Goal: Navigation & Orientation: Find specific page/section

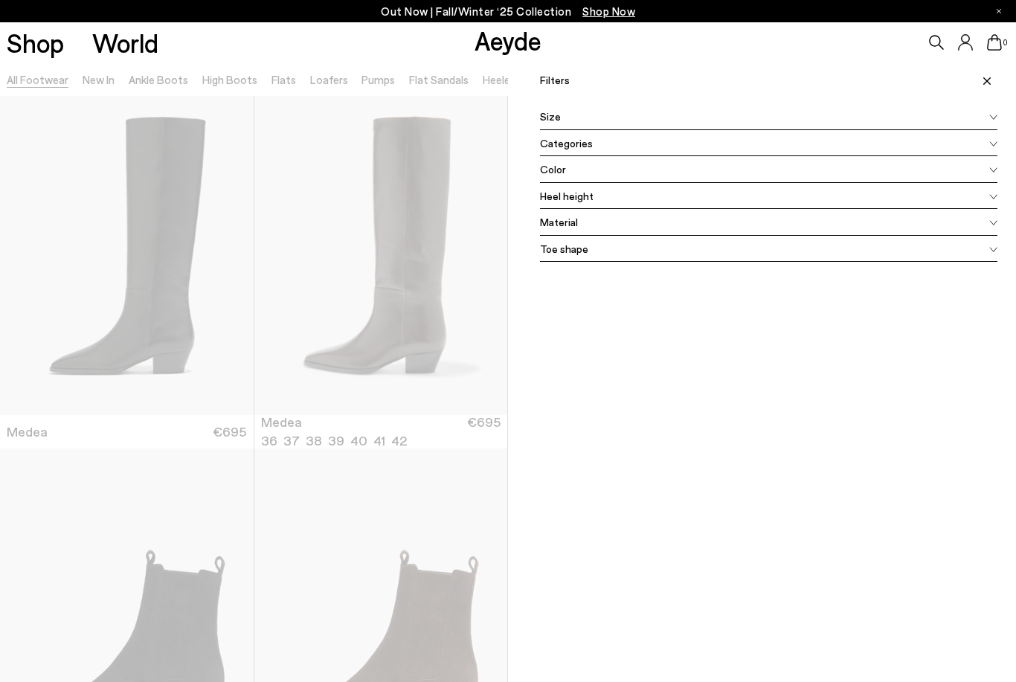
click at [575, 165] on div "Color" at bounding box center [768, 169] width 457 height 27
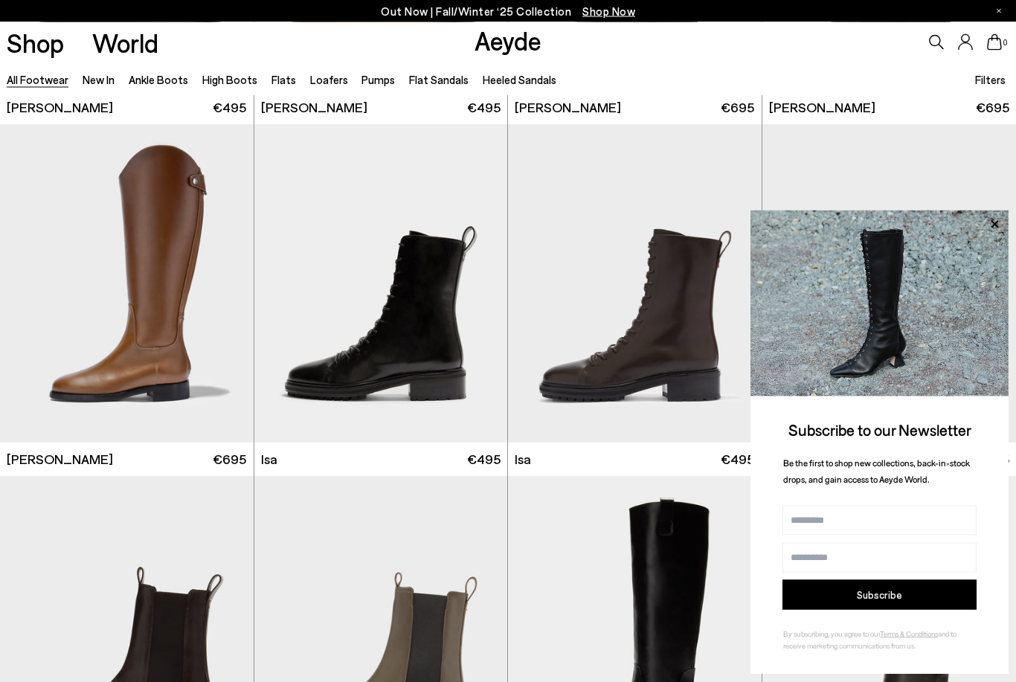
scroll to position [8419, 0]
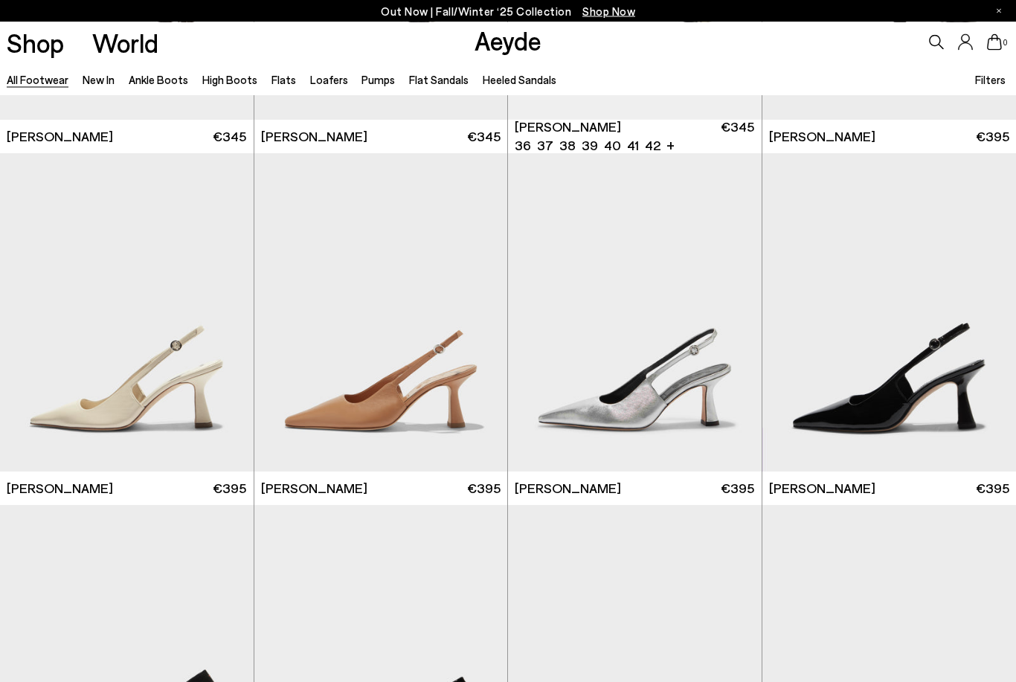
scroll to position [21757, 0]
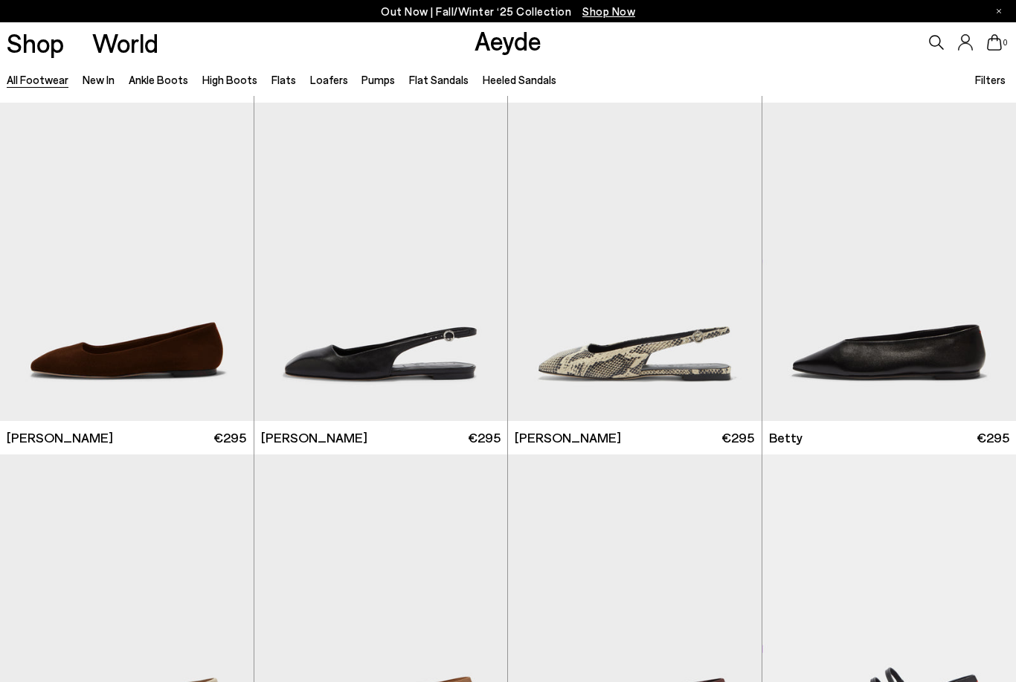
scroll to position [23574, 0]
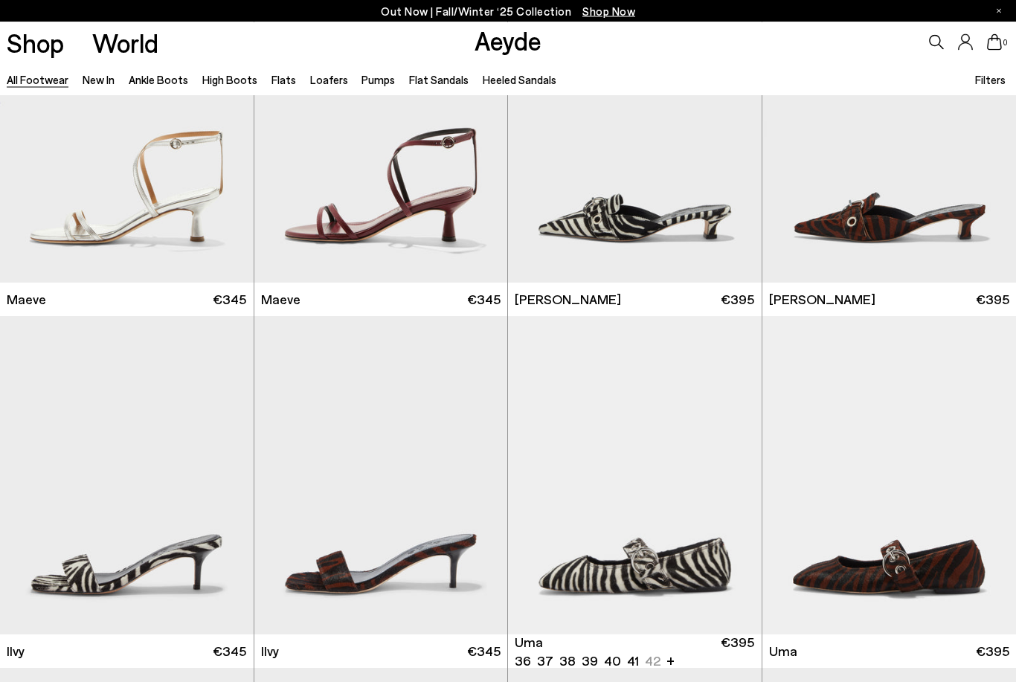
scroll to position [30389, 0]
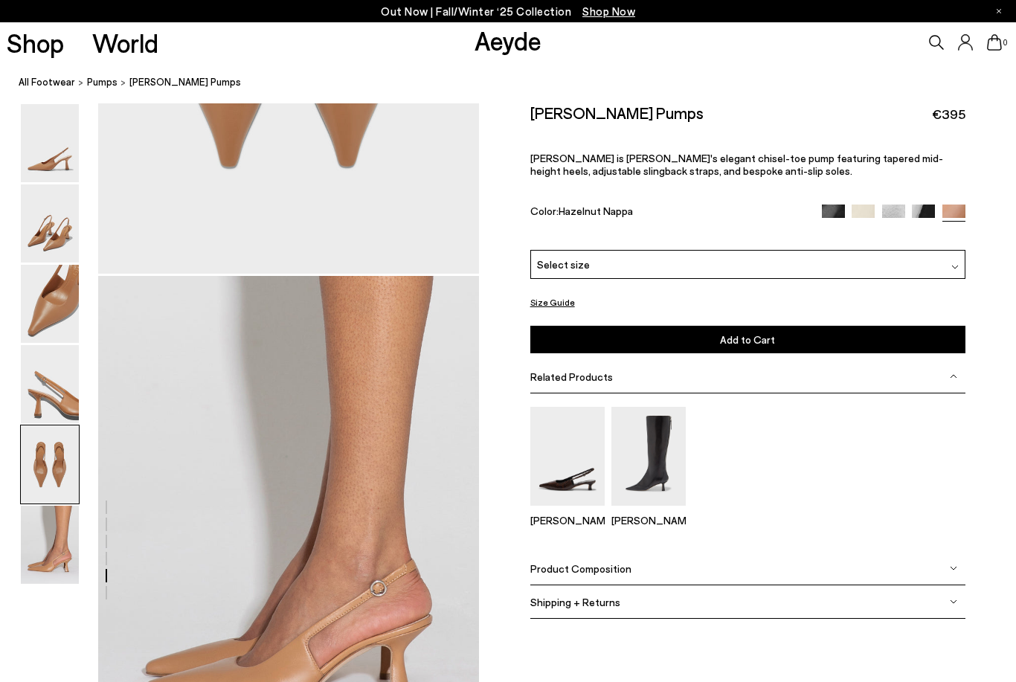
scroll to position [2654, 0]
